Goal: Use online tool/utility: Utilize a website feature to perform a specific function

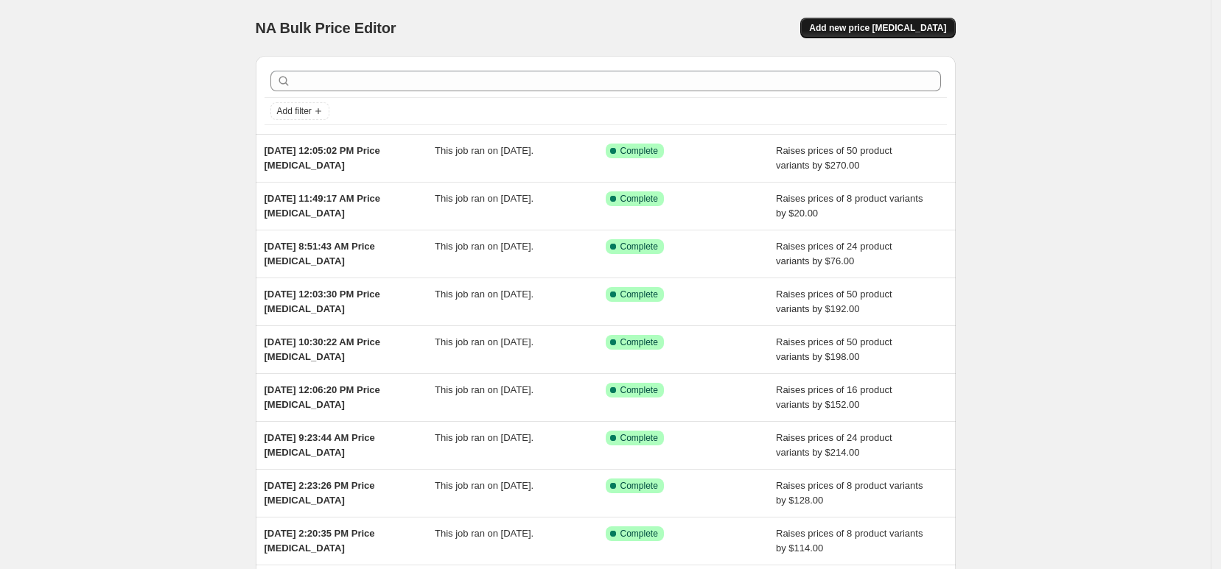
click at [857, 29] on span "Add new price [MEDICAL_DATA]" at bounding box center [877, 28] width 137 height 12
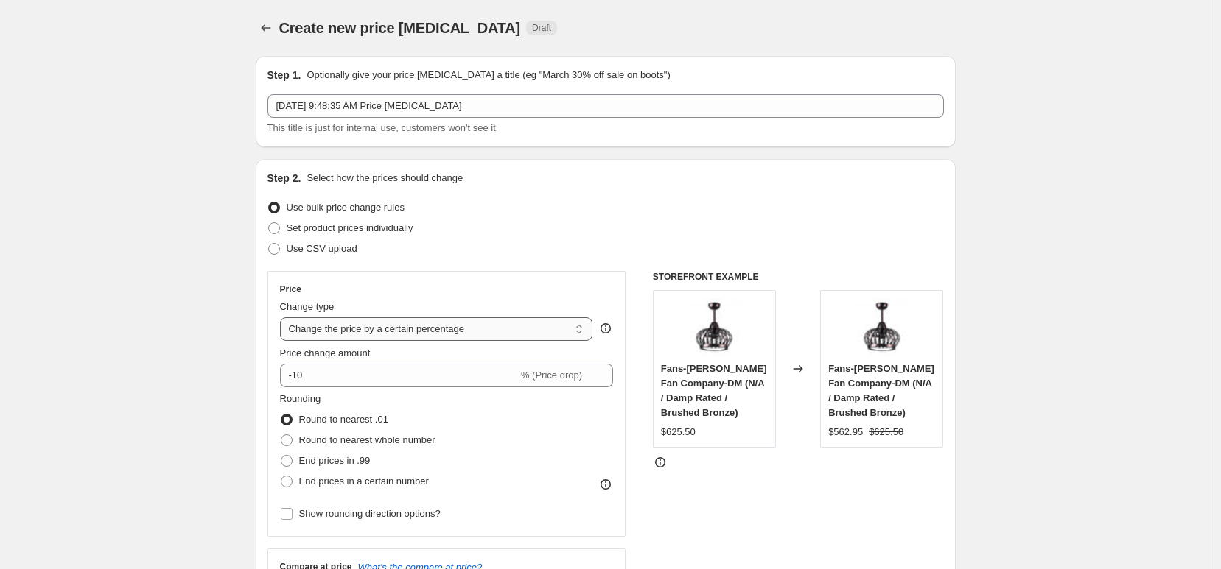
click at [436, 326] on select "Change the price to a certain amount Change the price by a certain amount Chang…" at bounding box center [436, 329] width 313 height 24
select select "by"
click at [284, 317] on select "Change the price to a certain amount Change the price by a certain amount Chang…" at bounding box center [436, 329] width 313 height 24
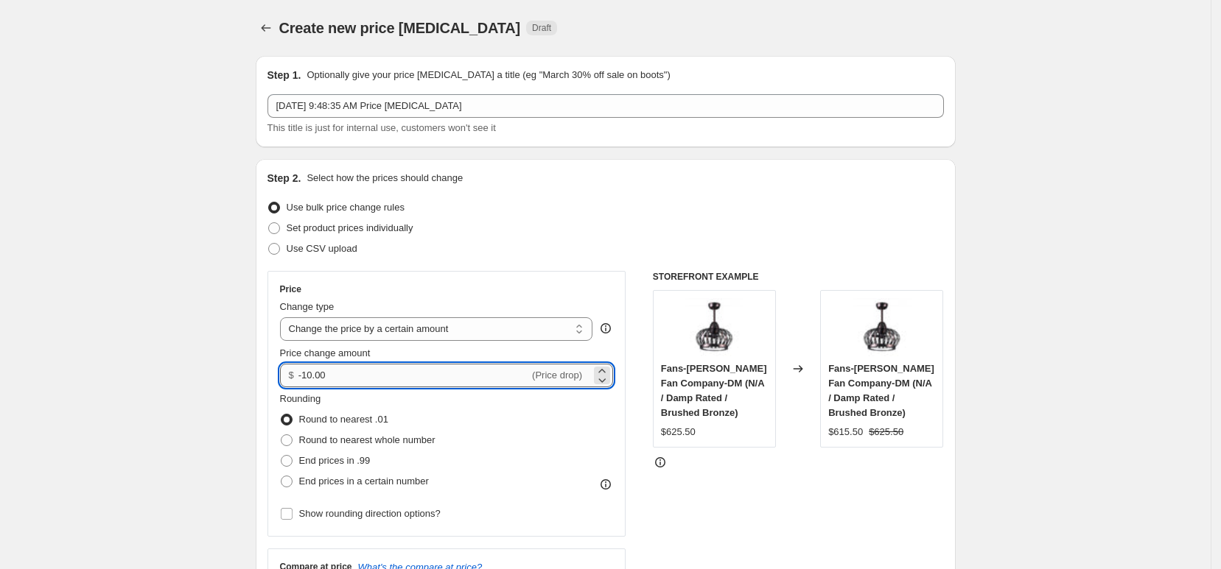
click at [448, 376] on input "-10.00" at bounding box center [413, 376] width 231 height 24
type input "97.00"
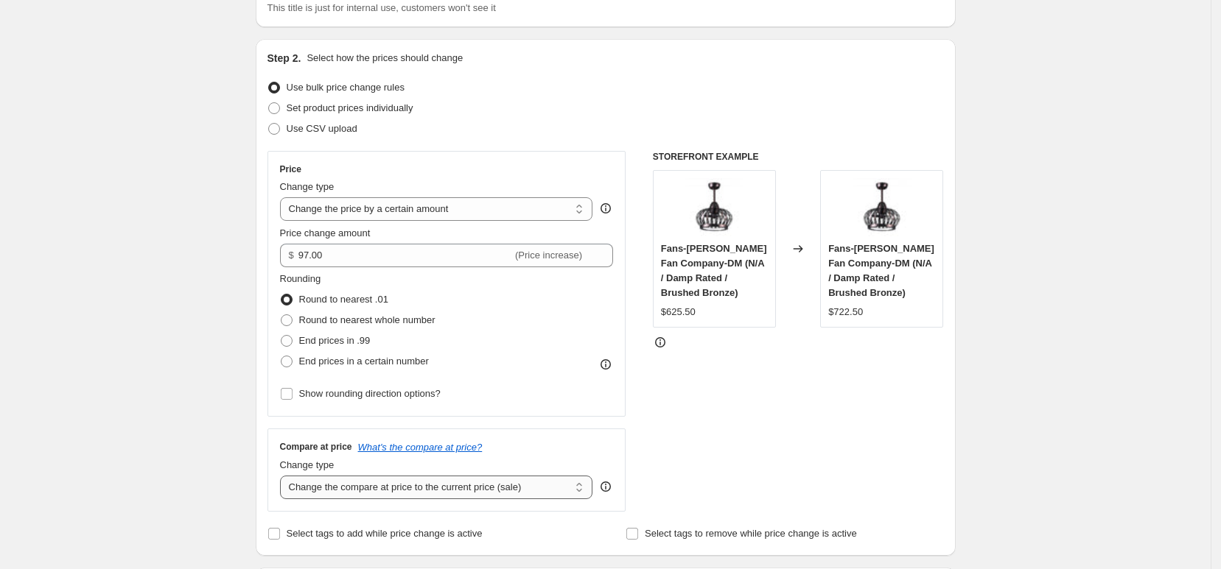
scroll to position [276, 0]
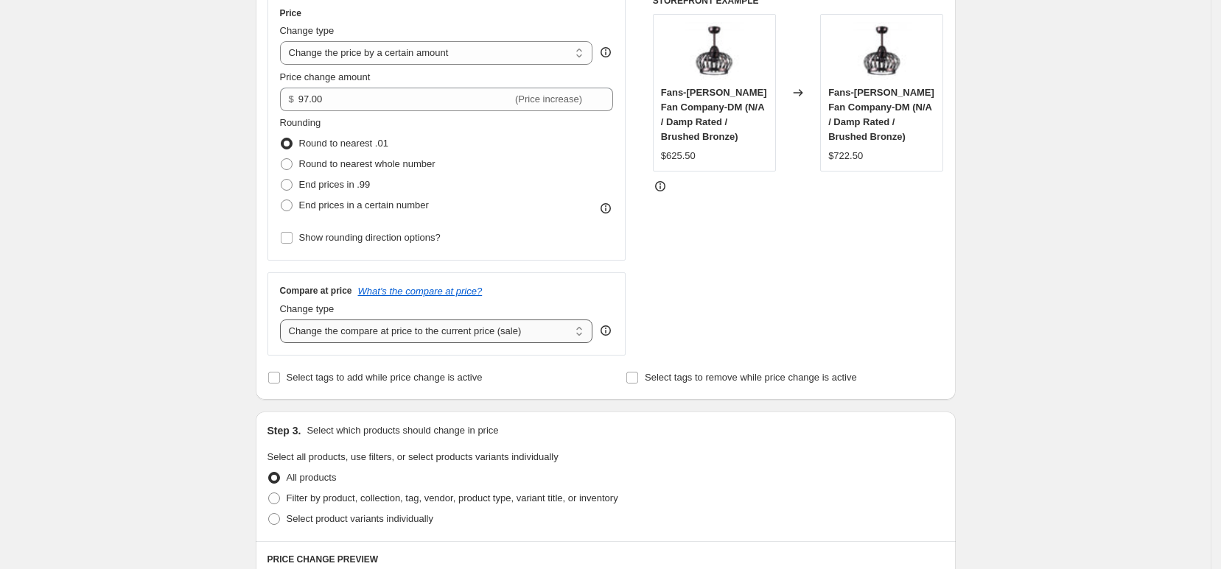
click at [359, 339] on select "Change the compare at price to the current price (sale) Change the compare at p…" at bounding box center [436, 332] width 313 height 24
select select "remove"
click at [284, 320] on select "Change the compare at price to the current price (sale) Change the compare at p…" at bounding box center [436, 332] width 313 height 24
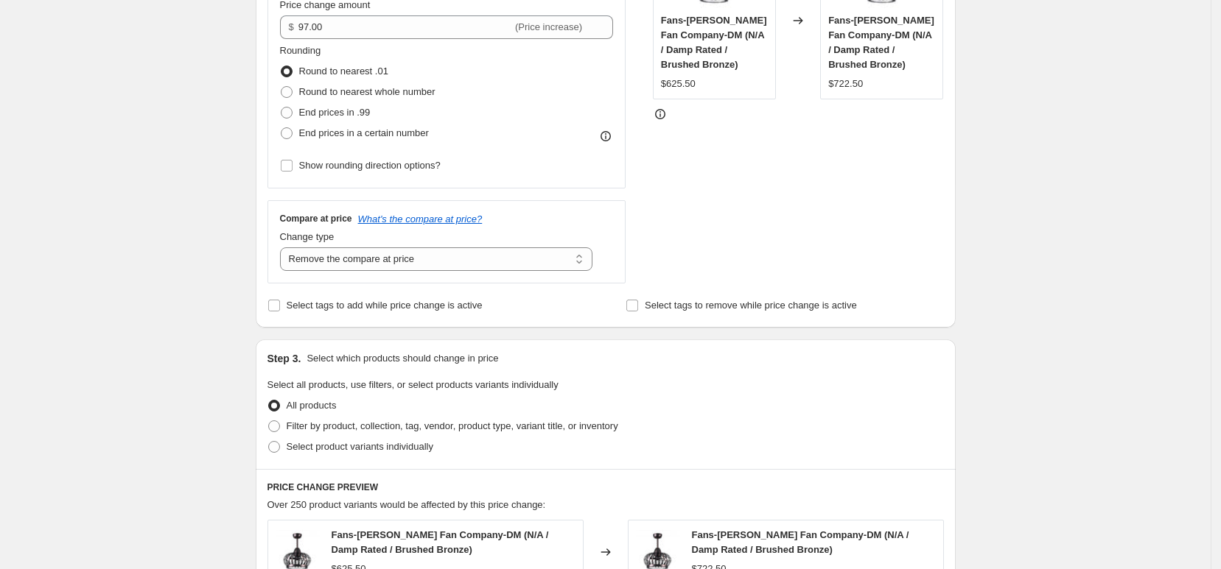
scroll to position [368, 0]
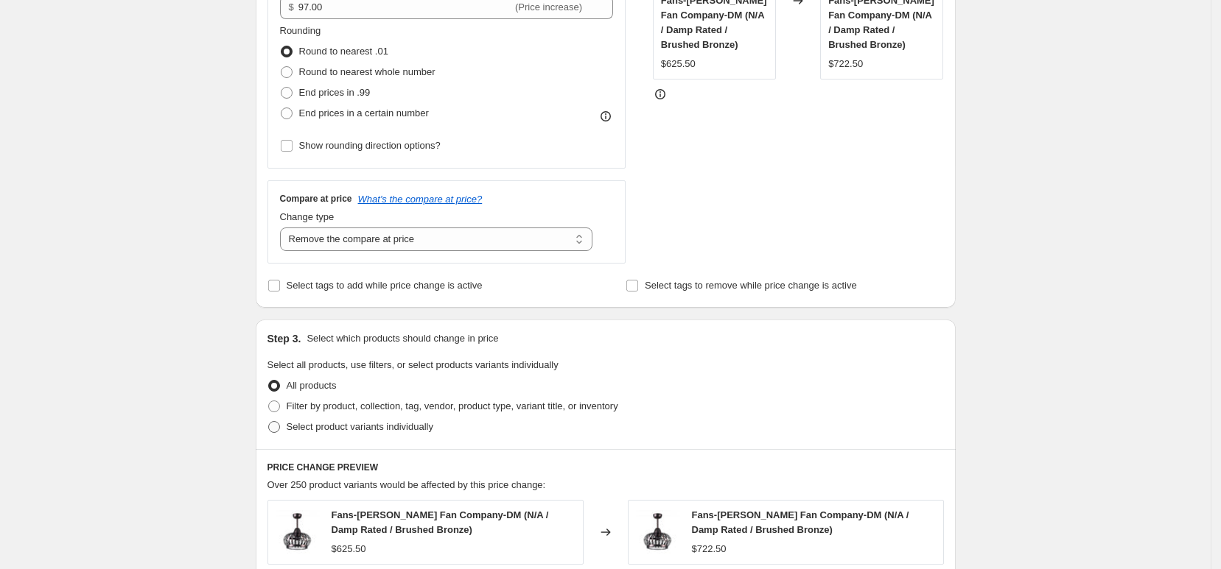
click at [398, 434] on span "Select product variants individually" at bounding box center [360, 427] width 147 height 15
click at [269, 422] on input "Select product variants individually" at bounding box center [268, 421] width 1 height 1
radio input "true"
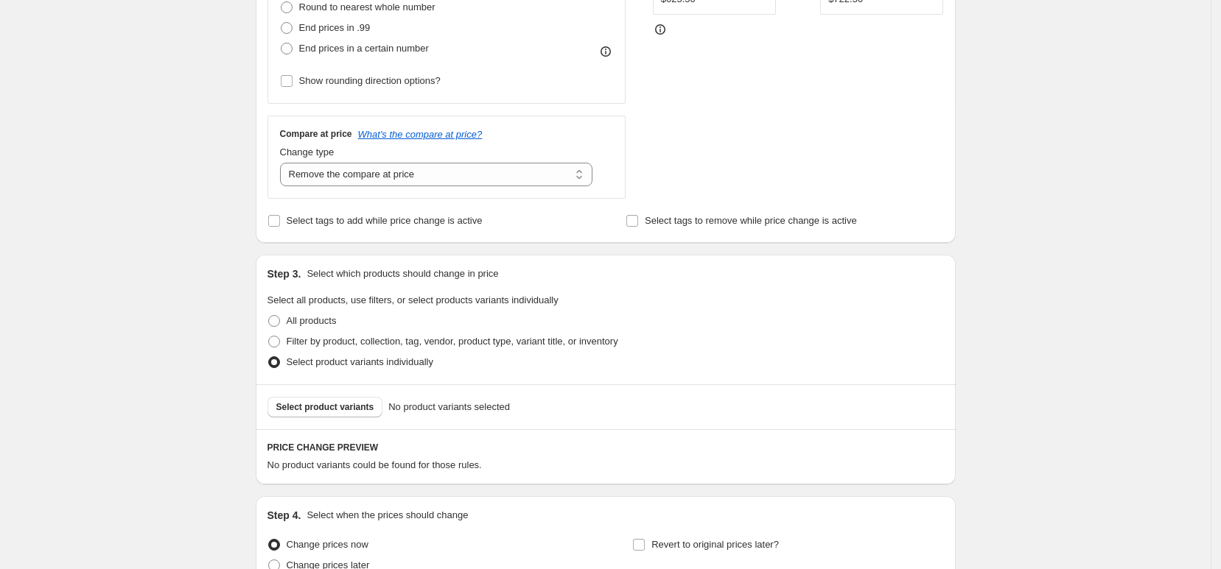
scroll to position [552, 0]
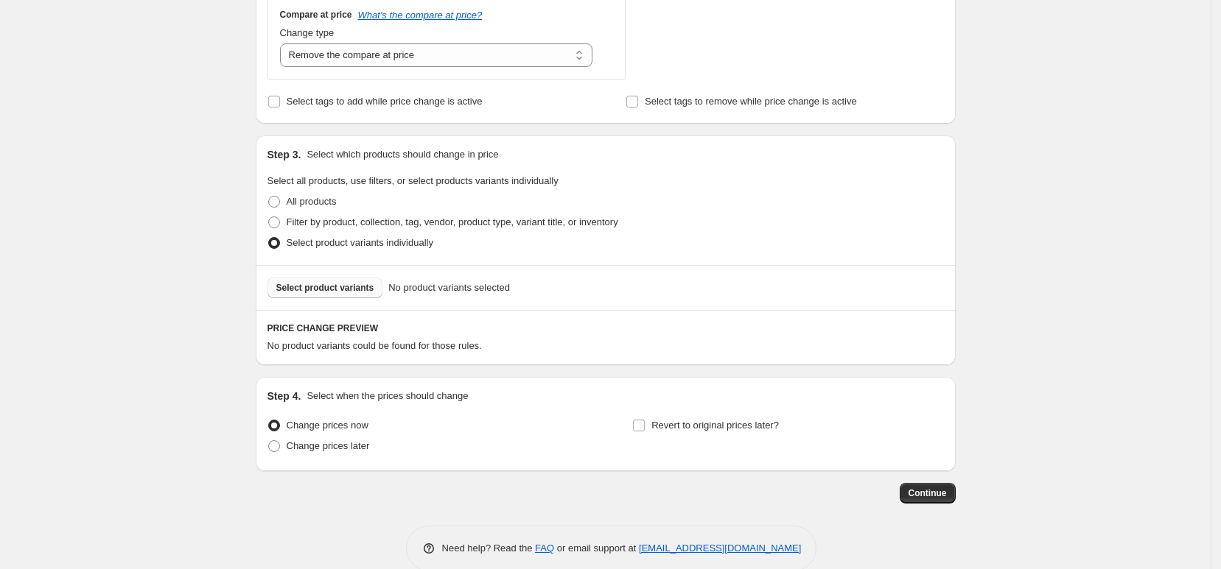
click at [344, 293] on span "Select product variants" at bounding box center [325, 288] width 98 height 12
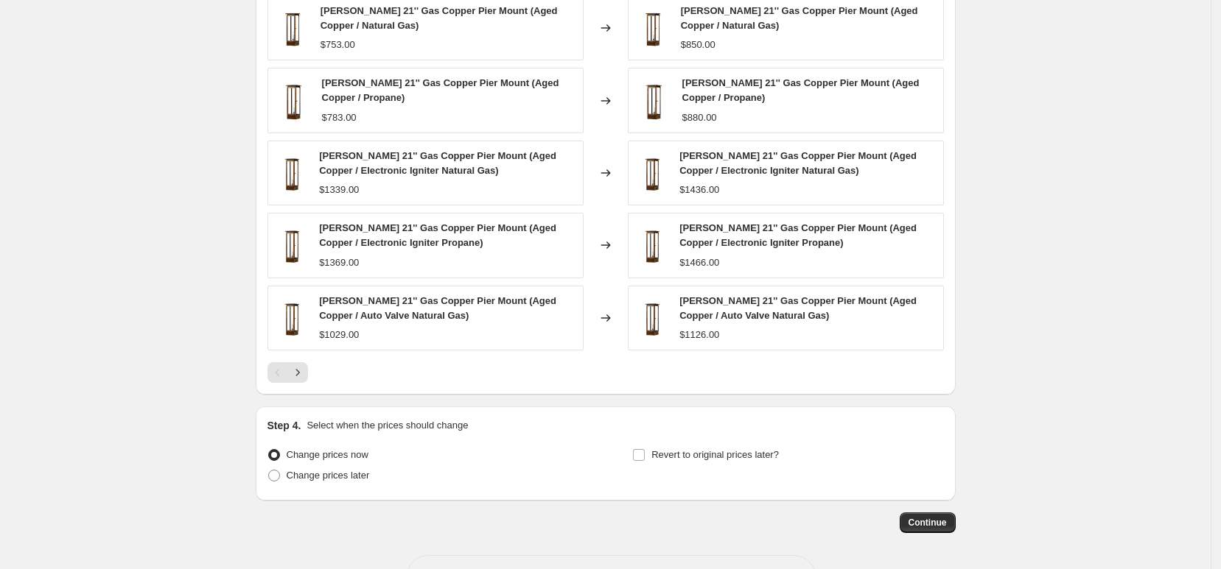
scroll to position [972, 0]
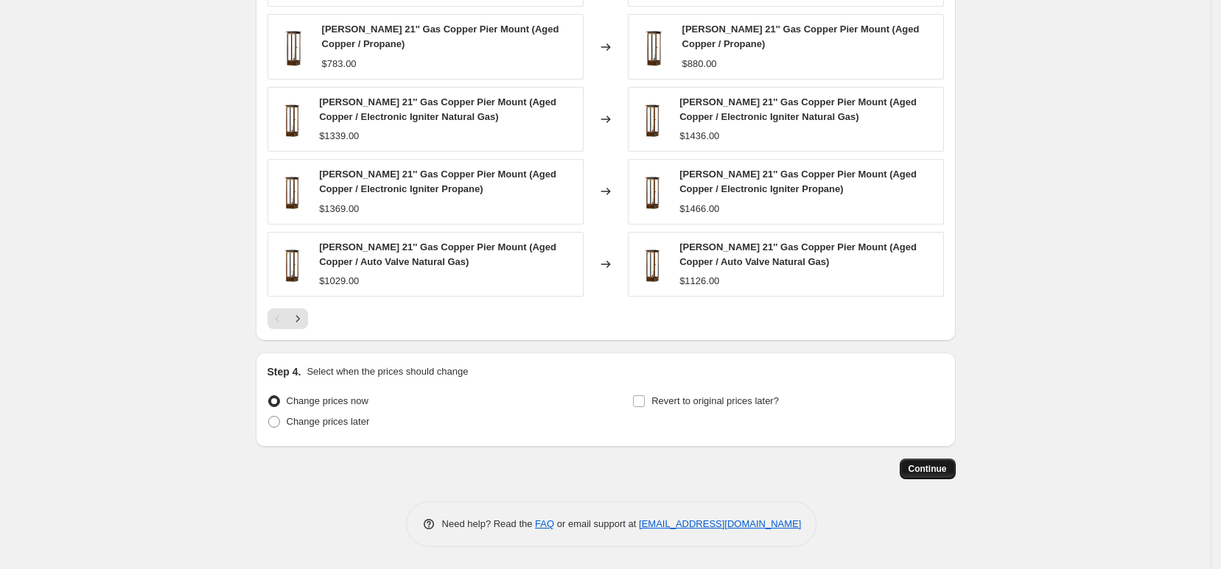
click at [935, 472] on span "Continue" at bounding box center [927, 469] width 38 height 12
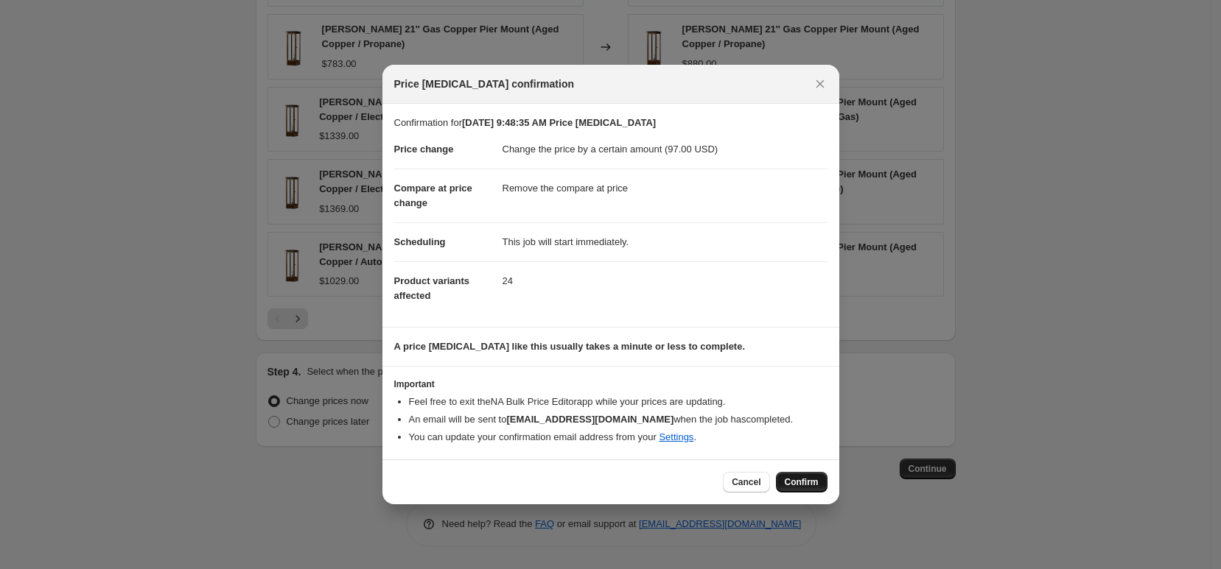
click at [800, 488] on span "Confirm" at bounding box center [801, 483] width 34 height 12
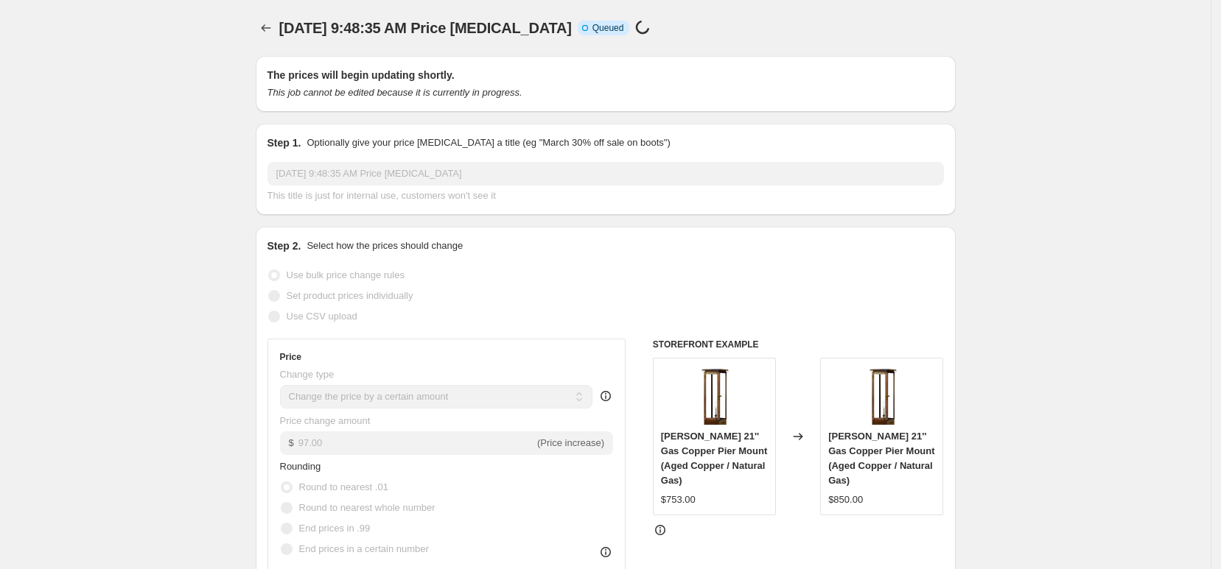
select select "by"
select select "remove"
